Goal: Task Accomplishment & Management: Manage account settings

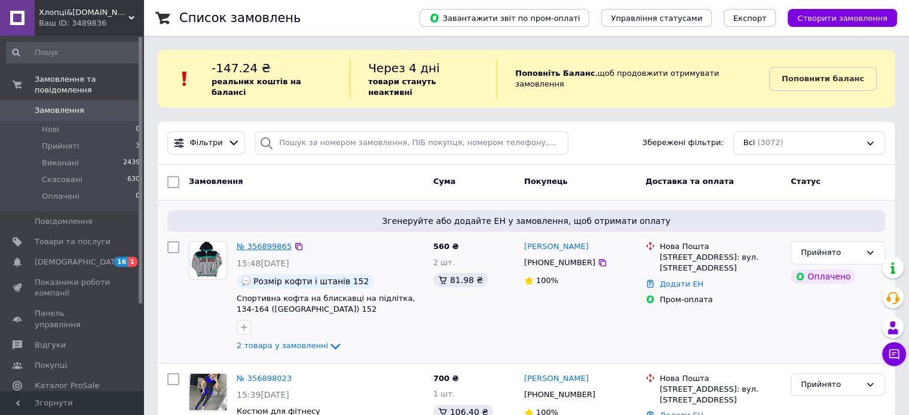
click at [271, 242] on link "№ 356899865" at bounding box center [264, 246] width 55 height 9
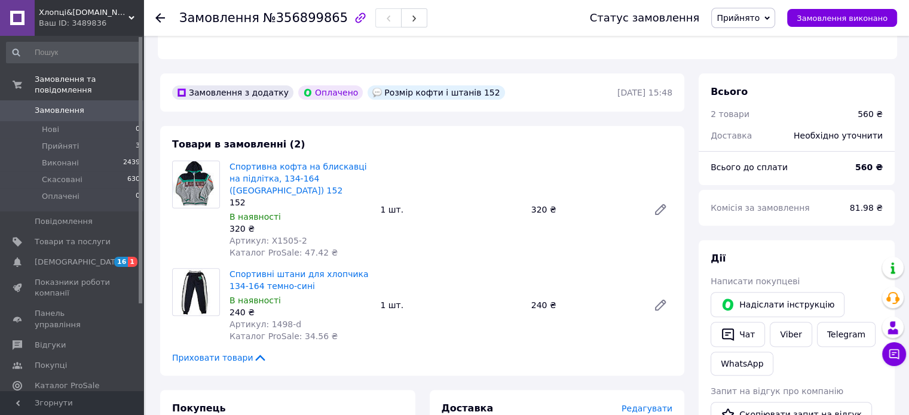
scroll to position [359, 0]
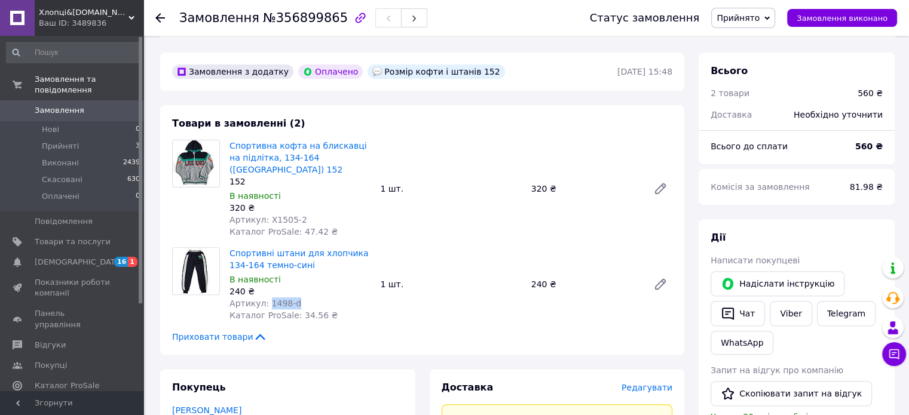
drag, startPoint x: 305, startPoint y: 293, endPoint x: 266, endPoint y: 296, distance: 38.9
click at [266, 298] on div "Артикул: 1498-d" at bounding box center [300, 304] width 141 height 12
copy span "1498-d"
click at [61, 237] on span "Товари та послуги" at bounding box center [73, 242] width 76 height 11
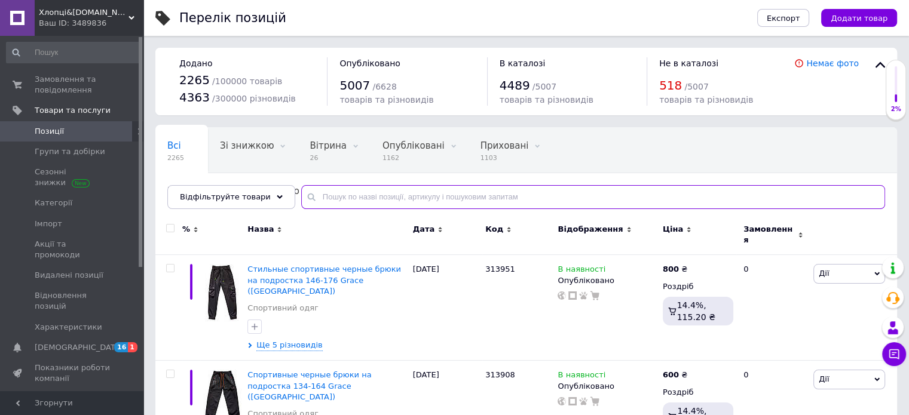
paste input "1498-d"
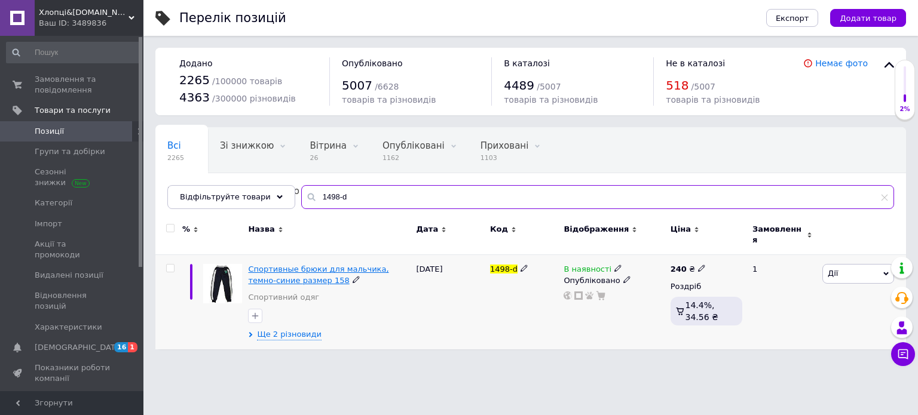
type input "1498-d"
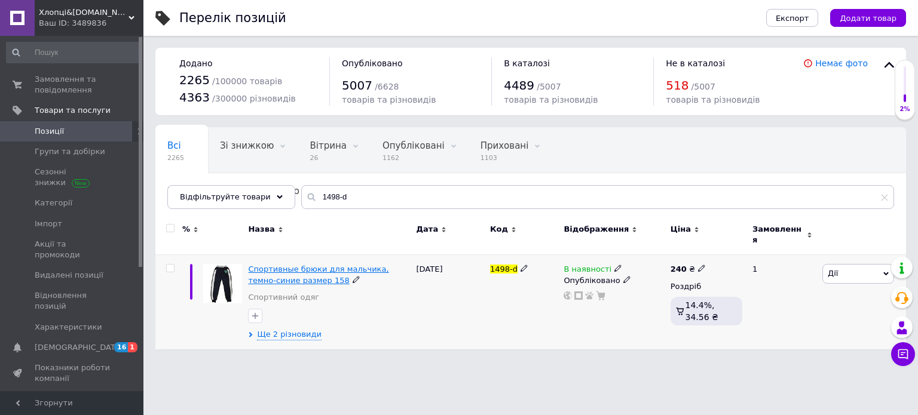
click at [287, 265] on span "Спортивные брюки для мальчика, темно-синие размер 158" at bounding box center [318, 275] width 140 height 20
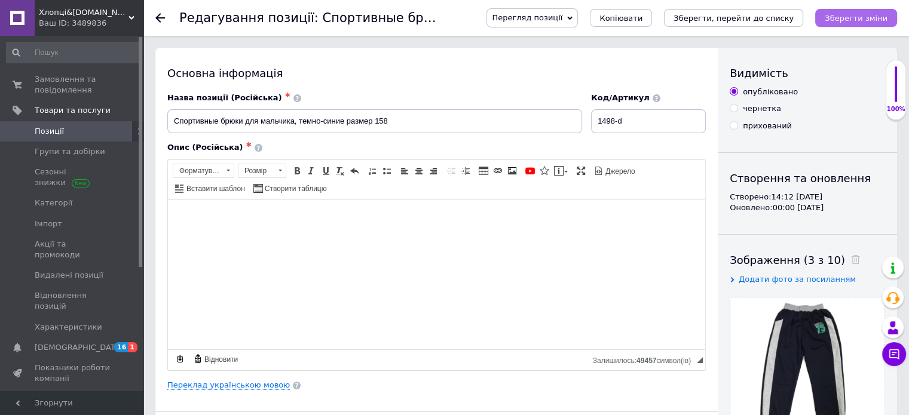
click at [849, 18] on icon "Зберегти зміни" at bounding box center [856, 18] width 63 height 9
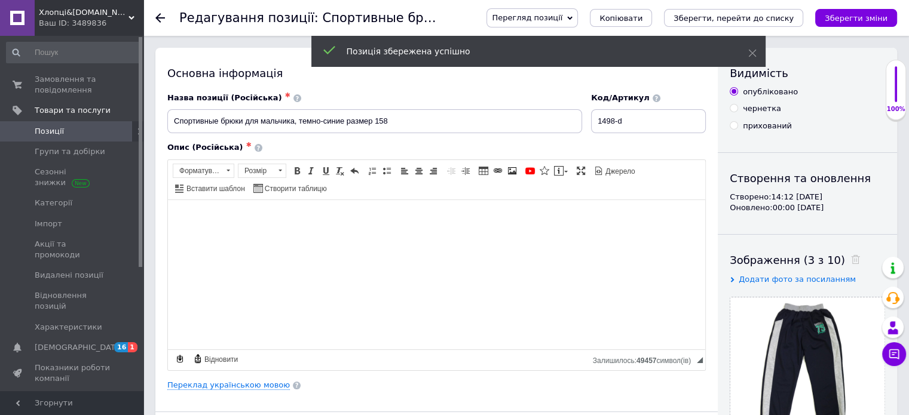
click at [160, 17] on icon at bounding box center [160, 18] width 10 height 10
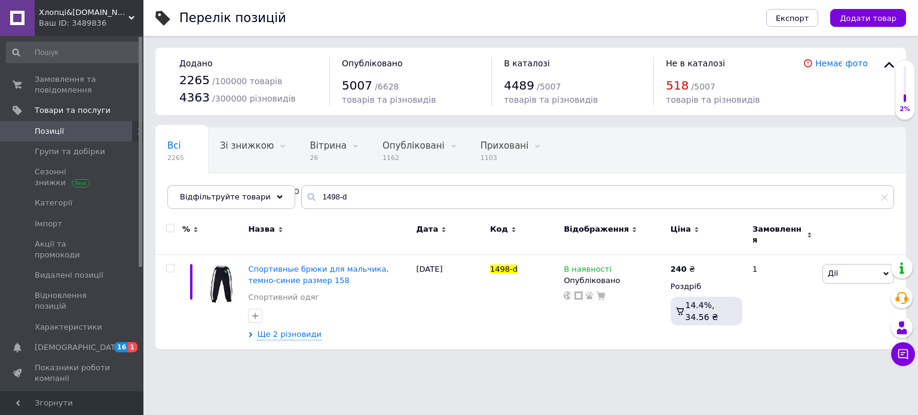
click at [160, 17] on use at bounding box center [162, 18] width 15 height 15
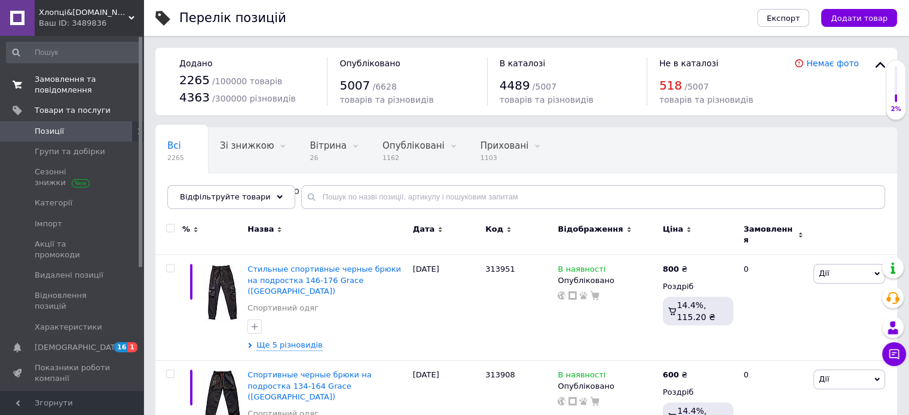
click at [61, 81] on span "Замовлення та повідомлення" at bounding box center [73, 85] width 76 height 22
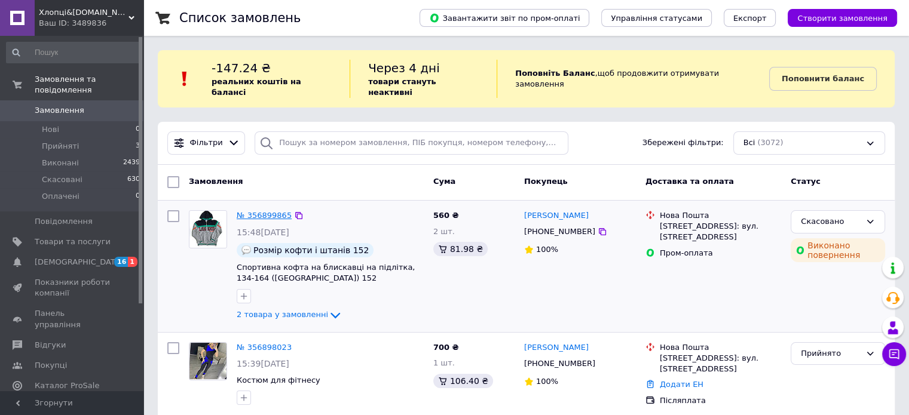
click at [250, 211] on link "№ 356899865" at bounding box center [264, 215] width 55 height 9
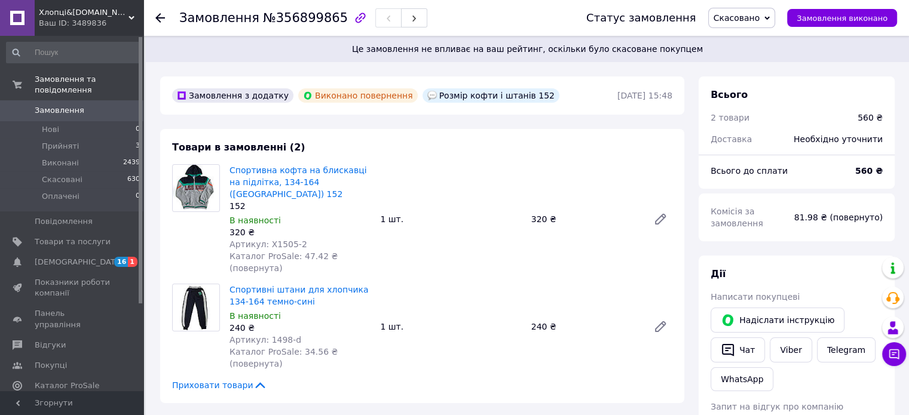
click at [160, 16] on icon at bounding box center [160, 18] width 10 height 10
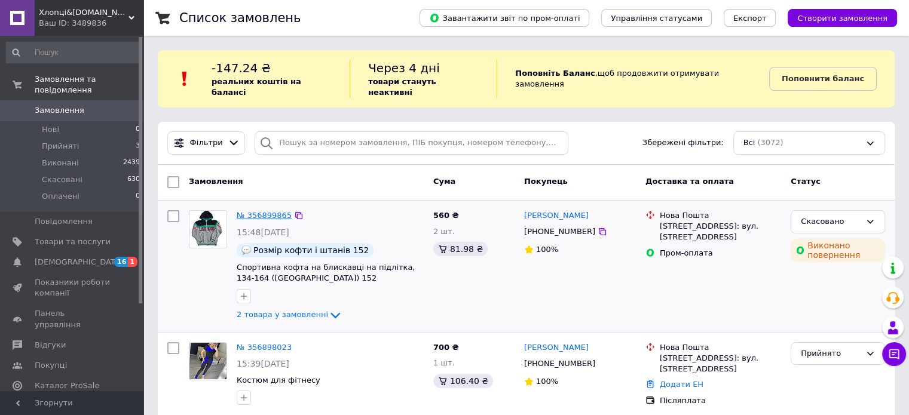
click at [258, 211] on link "№ 356899865" at bounding box center [264, 215] width 55 height 9
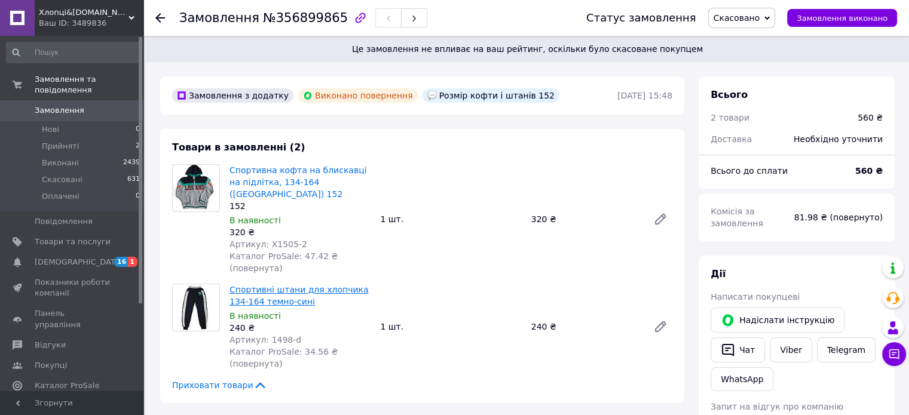
click at [283, 285] on link "Спортивні штани для хлопчика 134-164 темно-сині" at bounding box center [299, 296] width 139 height 22
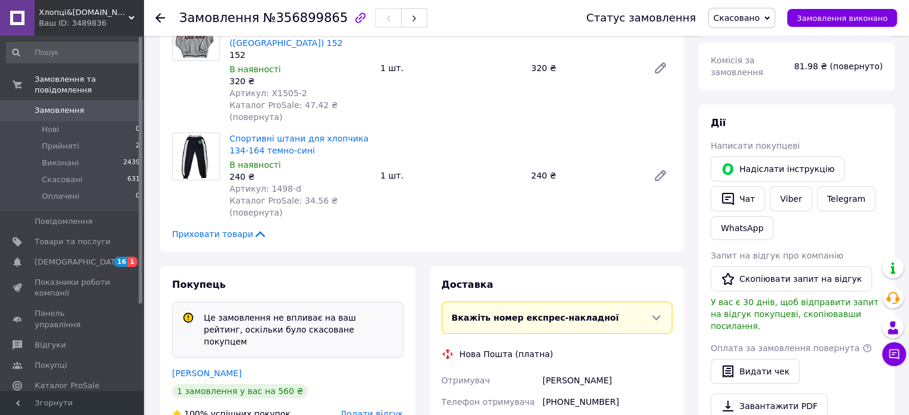
scroll to position [131, 0]
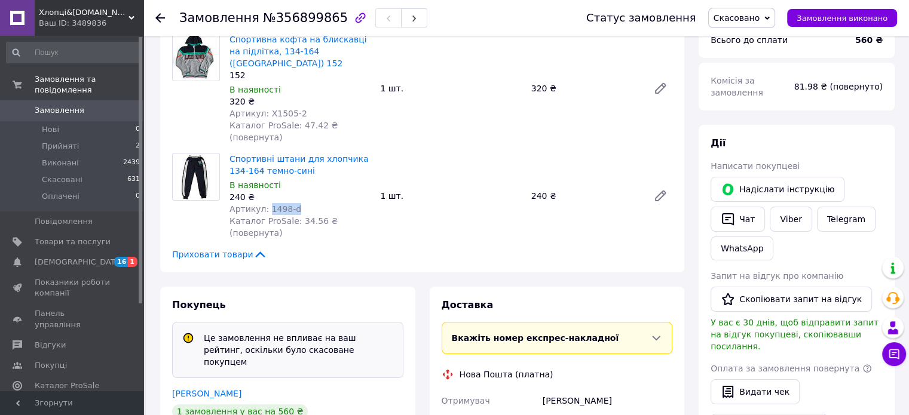
drag, startPoint x: 304, startPoint y: 186, endPoint x: 267, endPoint y: 186, distance: 37.1
click at [267, 203] on div "Артикул: 1498-d" at bounding box center [300, 209] width 141 height 12
copy span "1498-d"
click at [63, 237] on span "Товари та послуги" at bounding box center [73, 242] width 76 height 11
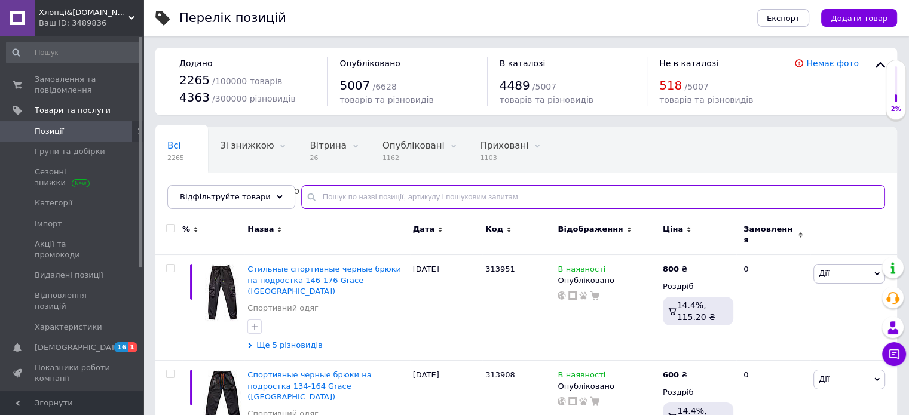
paste input "1498-d"
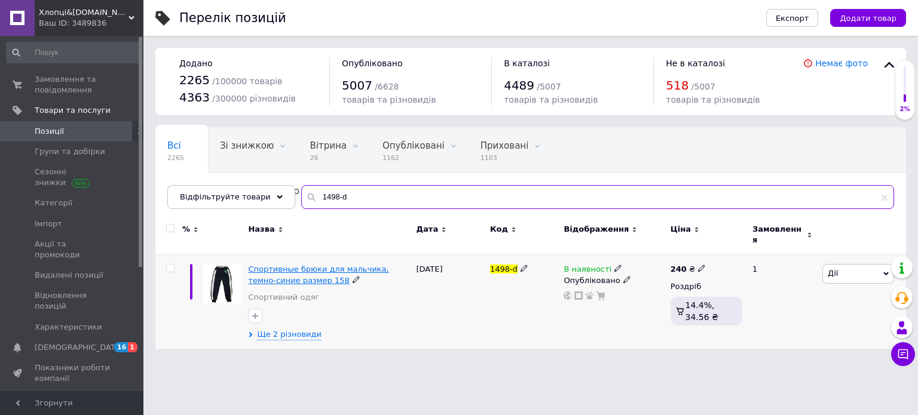
type input "1498-d"
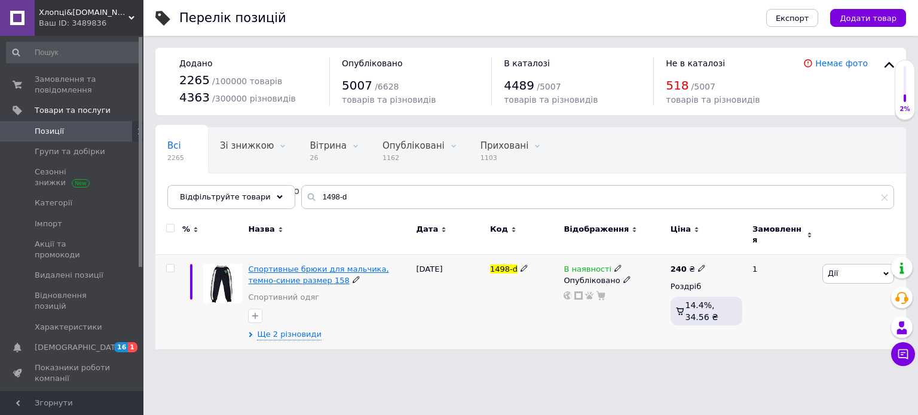
click at [293, 265] on span "Спортивные брюки для мальчика, темно-синие размер 158" at bounding box center [318, 275] width 140 height 20
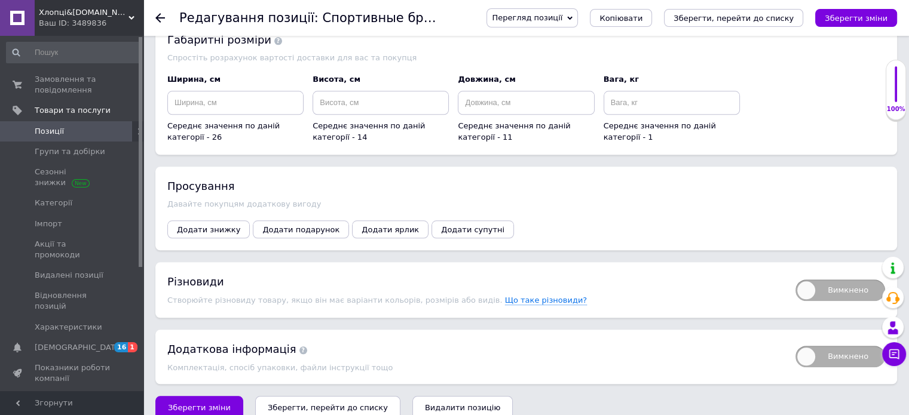
scroll to position [1238, 0]
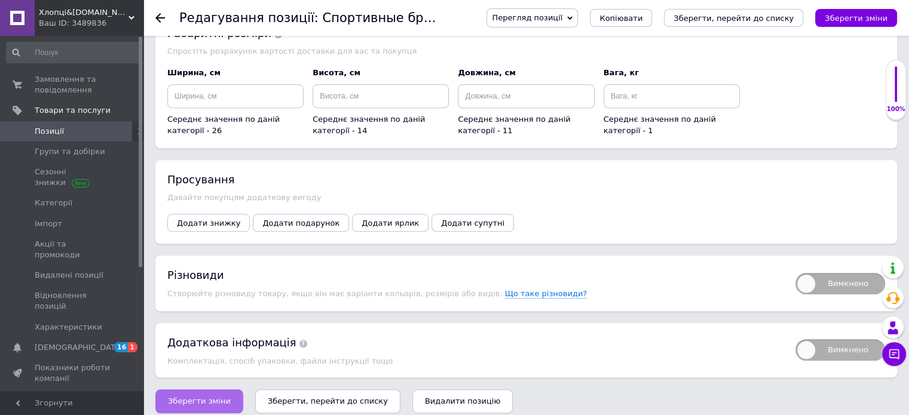
click at [213, 397] on span "Зберегти зміни" at bounding box center [199, 401] width 63 height 9
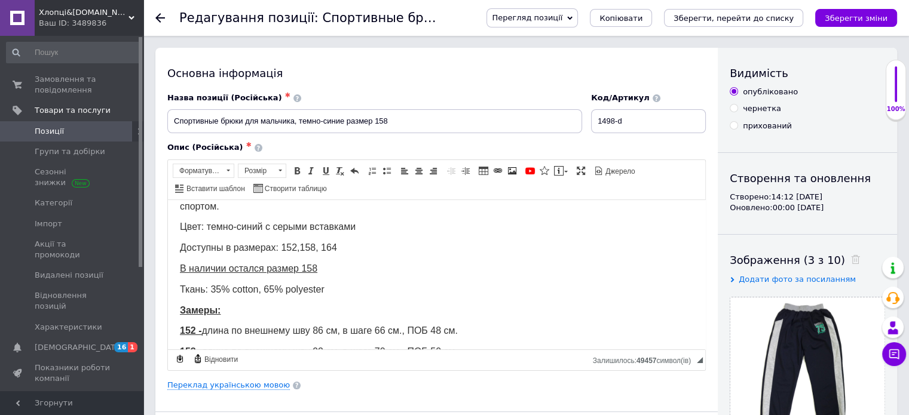
scroll to position [0, 0]
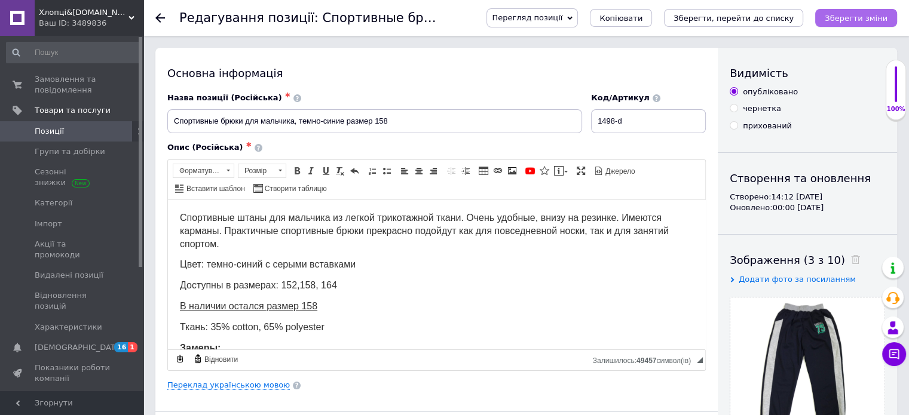
click at [869, 18] on icon "Зберегти зміни" at bounding box center [856, 18] width 63 height 9
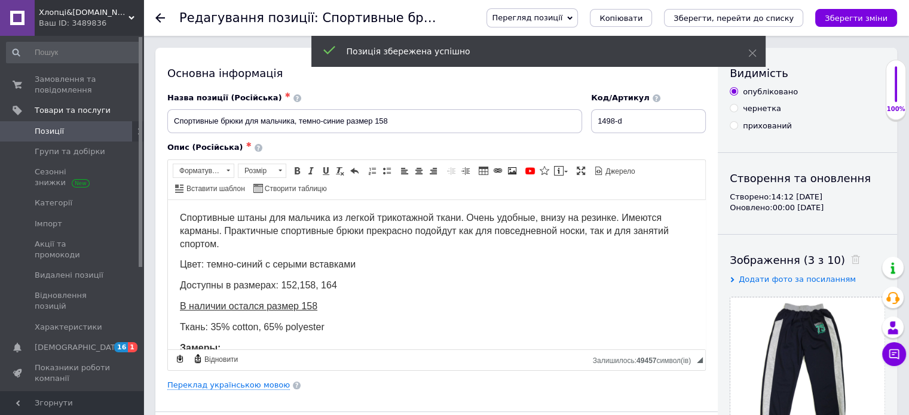
click at [562, 16] on span "Перегляд позиції" at bounding box center [527, 17] width 71 height 9
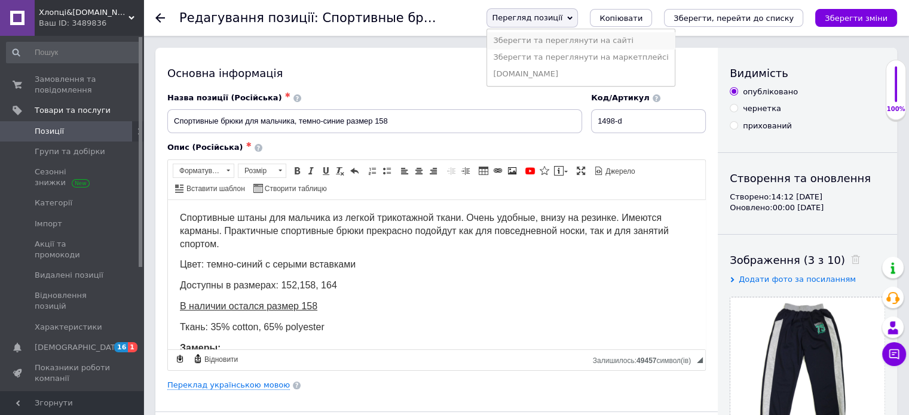
click at [573, 42] on li "Зберегти та переглянути на сайті" at bounding box center [580, 40] width 187 height 17
click at [67, 80] on span "Замовлення та повідомлення" at bounding box center [73, 85] width 76 height 22
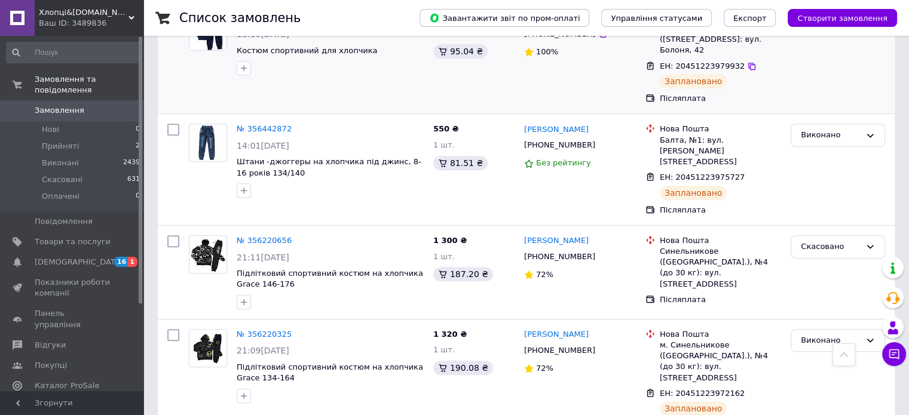
scroll to position [538, 0]
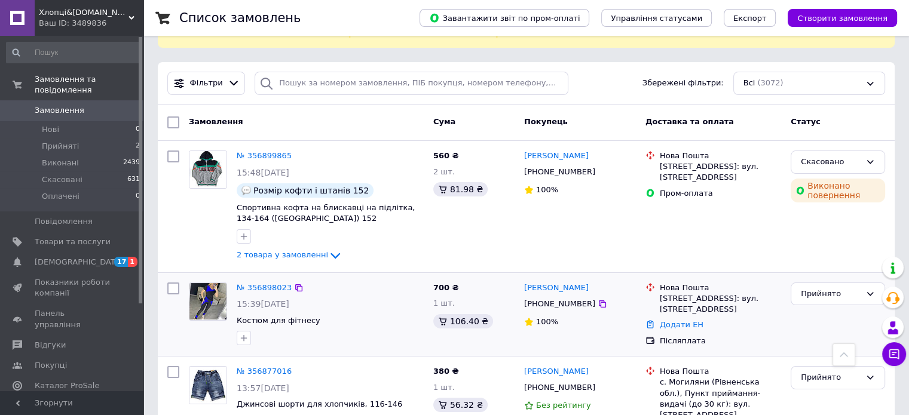
scroll to position [60, 0]
click at [259, 283] on link "№ 356898023" at bounding box center [264, 287] width 55 height 9
